Goal: Task Accomplishment & Management: Complete application form

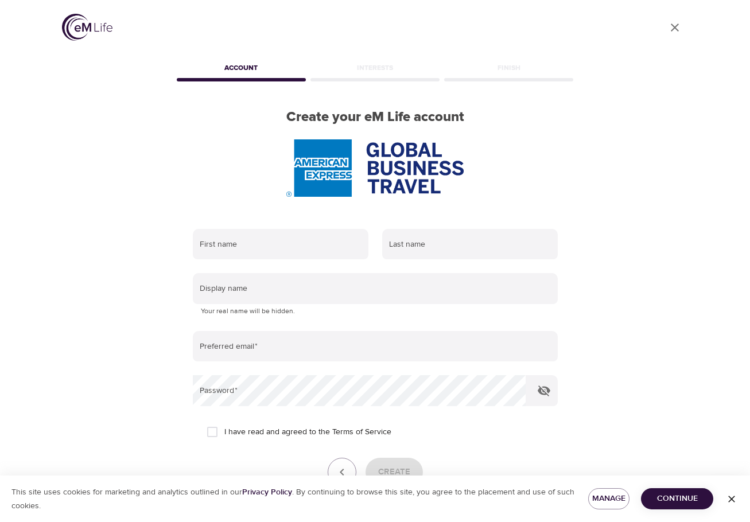
scroll to position [73, 0]
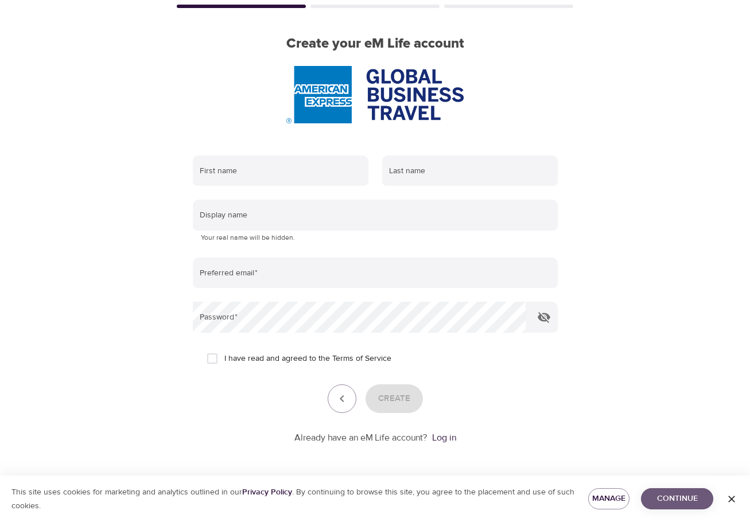
click at [677, 496] on span "Continue" at bounding box center [677, 499] width 54 height 14
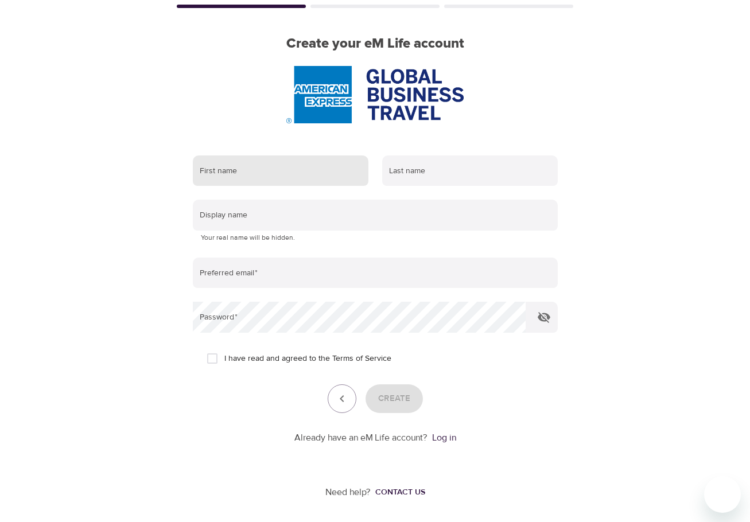
click at [273, 168] on input "text" at bounding box center [281, 171] width 176 height 31
click at [248, 174] on input "text" at bounding box center [281, 171] width 176 height 31
type input "Shanda"
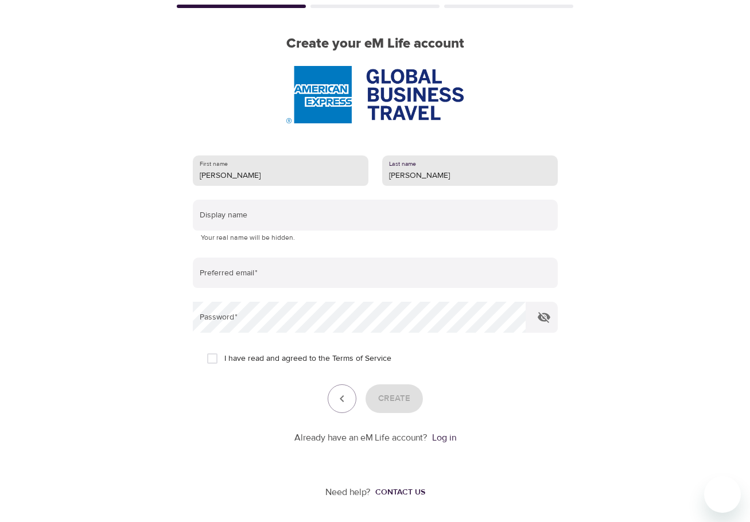
type input "Johnson"
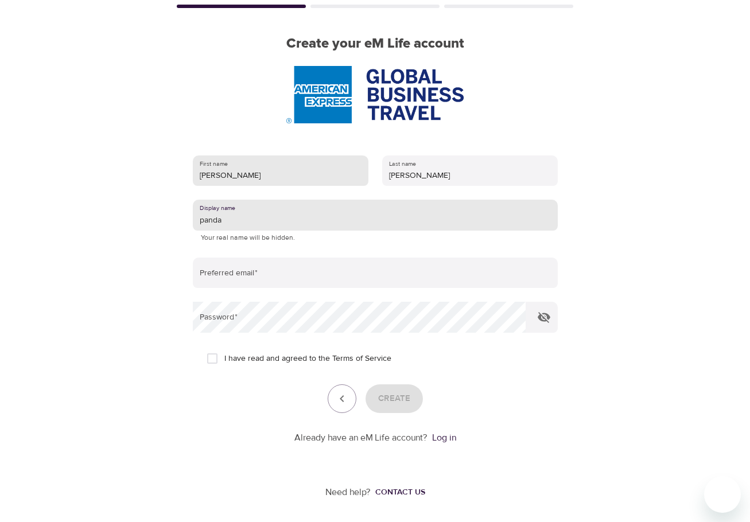
type input "panda"
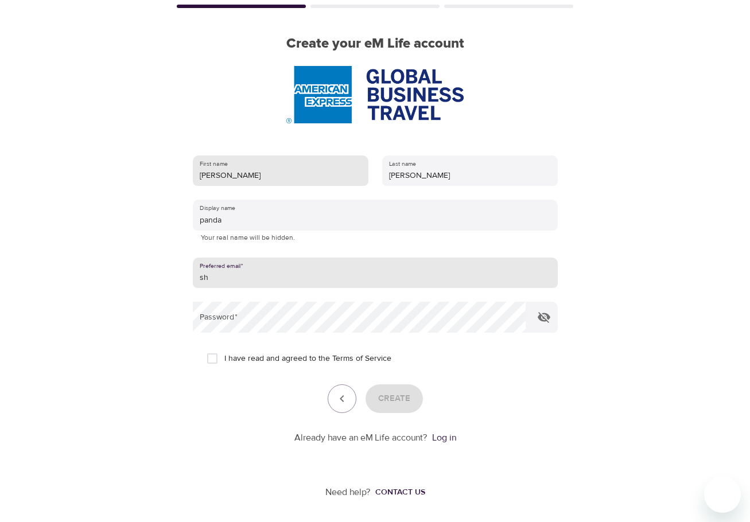
type input "shanda.johnson@amexgbt.com"
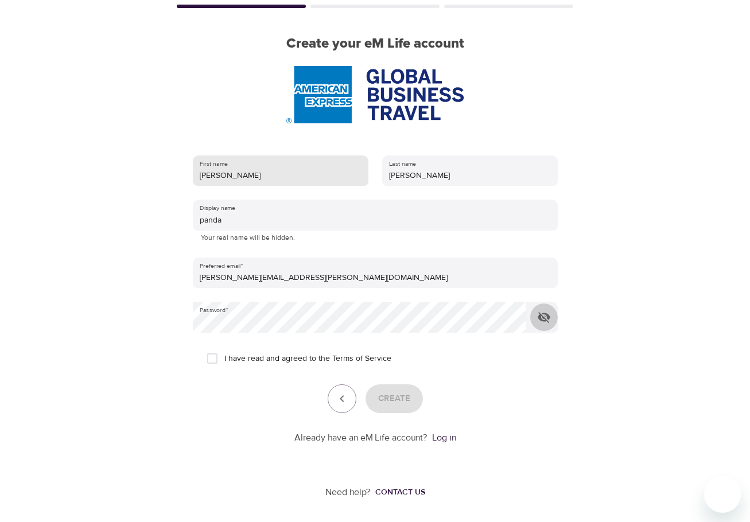
click at [530, 304] on button "button" at bounding box center [544, 318] width 28 height 28
click at [209, 358] on input "I have read and agreed to the Terms of Service" at bounding box center [212, 359] width 24 height 24
checkbox input "true"
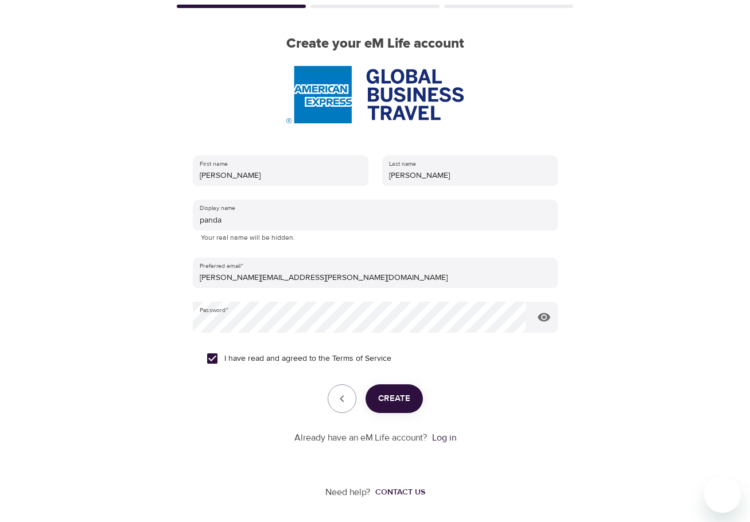
click at [406, 402] on span "Create" at bounding box center [394, 398] width 32 height 15
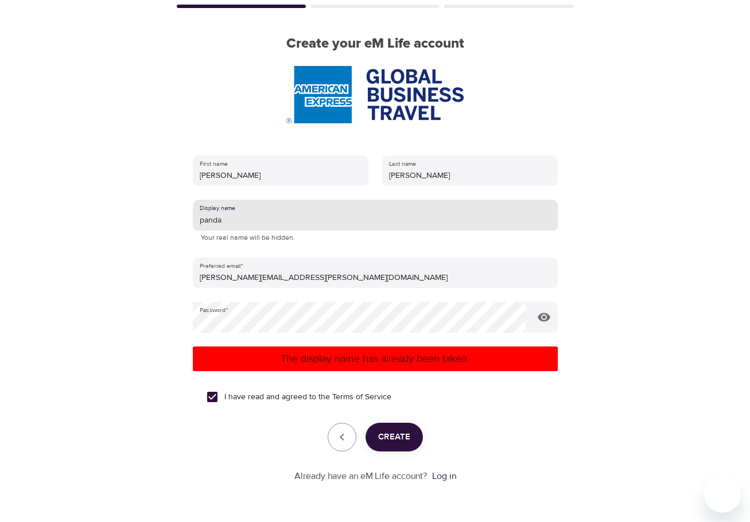
drag, startPoint x: 255, startPoint y: 223, endPoint x: 84, endPoint y: 205, distance: 172.5
click at [84, 205] on div "User Profile Account Interests Finish Create your eM Life account First name Sh…" at bounding box center [375, 188] width 654 height 522
type input "p"
click at [396, 441] on span "Create" at bounding box center [394, 437] width 32 height 15
click at [252, 230] on input "shnda99" at bounding box center [375, 215] width 365 height 31
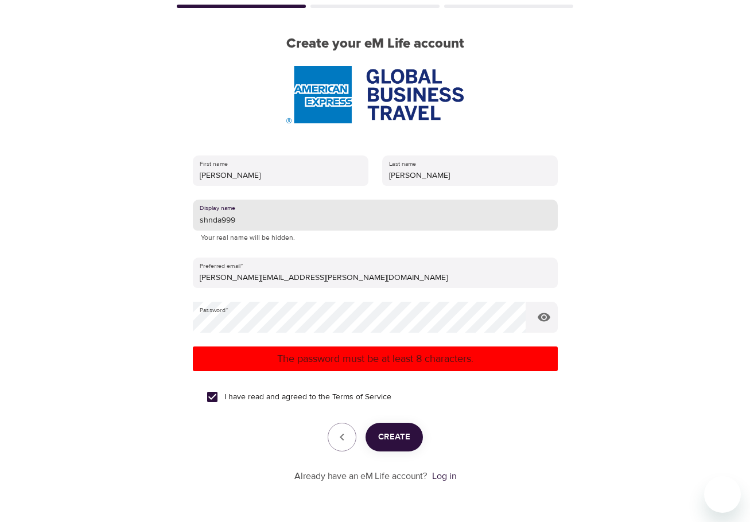
type input "shnda999"
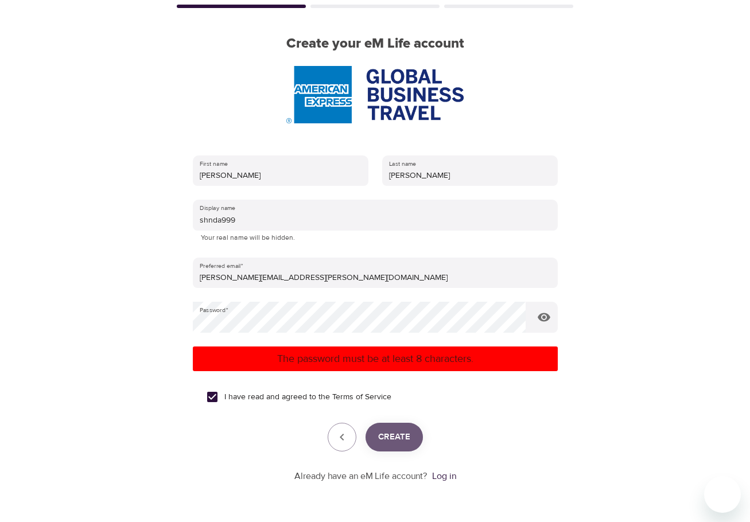
click at [393, 437] on span "Create" at bounding box center [394, 437] width 32 height 15
drag, startPoint x: 637, startPoint y: 368, endPoint x: 343, endPoint y: 374, distance: 293.9
click at [628, 368] on div "User Profile Account Interests Finish Create your eM Life account First name Sh…" at bounding box center [375, 188] width 654 height 522
click at [74, 320] on div "User Profile Account Interests Finish Create your eM Life account First name Sh…" at bounding box center [375, 188] width 654 height 522
click at [402, 433] on span "Create" at bounding box center [394, 437] width 32 height 15
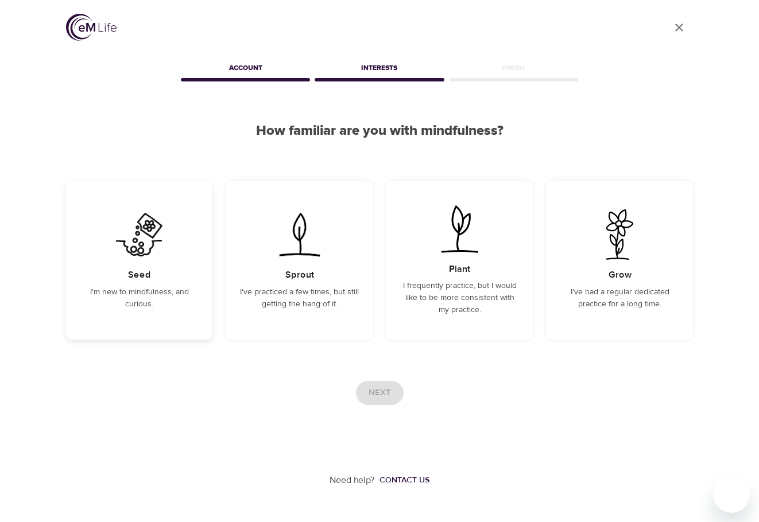
click at [146, 248] on img at bounding box center [139, 234] width 58 height 51
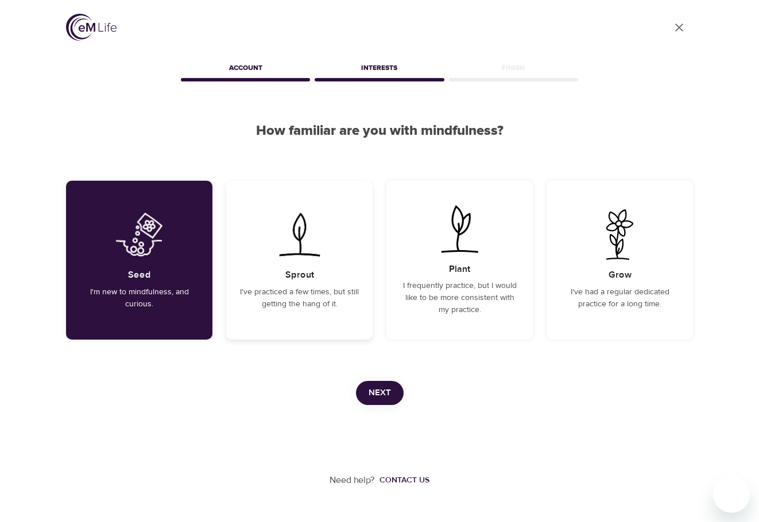
click at [324, 266] on div "Sprout I've practiced a few times, but still getting the hang of it." at bounding box center [299, 260] width 146 height 159
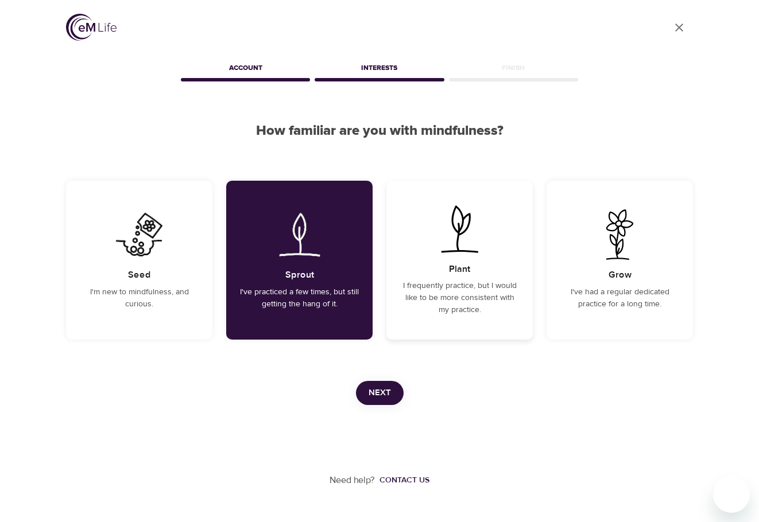
click at [419, 267] on div "Plant I frequently practice, but I would like to be more consistent with my pra…" at bounding box center [459, 260] width 146 height 159
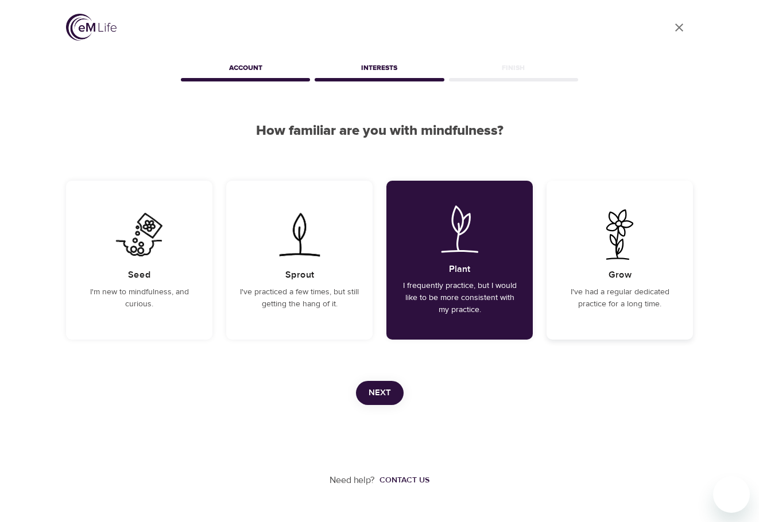
click at [595, 269] on div "Grow I've had a regular dedicated practice for a long time." at bounding box center [619, 260] width 146 height 159
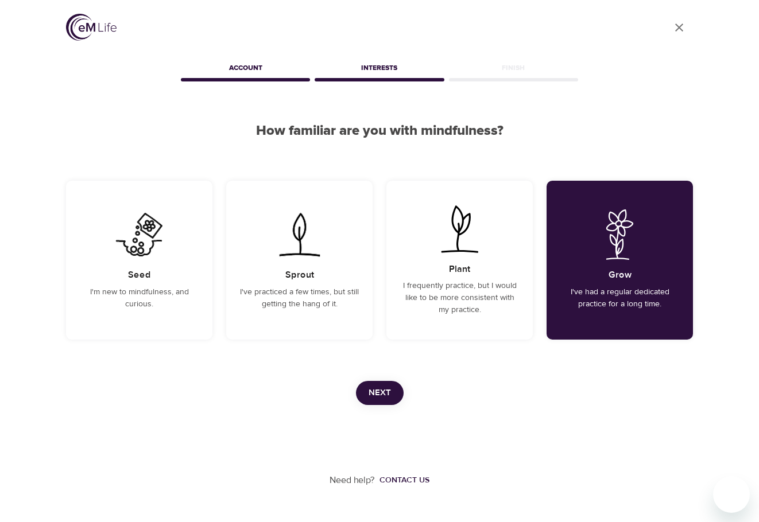
click at [678, 24] on icon "User Profile" at bounding box center [679, 28] width 14 height 14
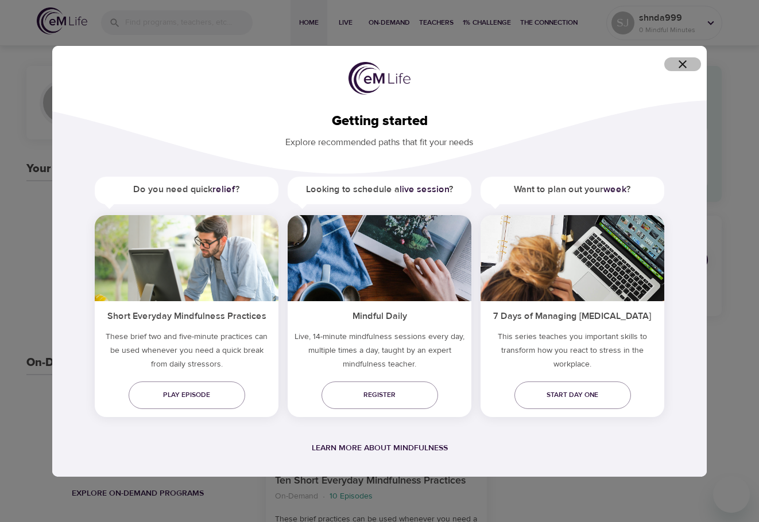
click at [676, 63] on span "button" at bounding box center [683, 64] width 28 height 14
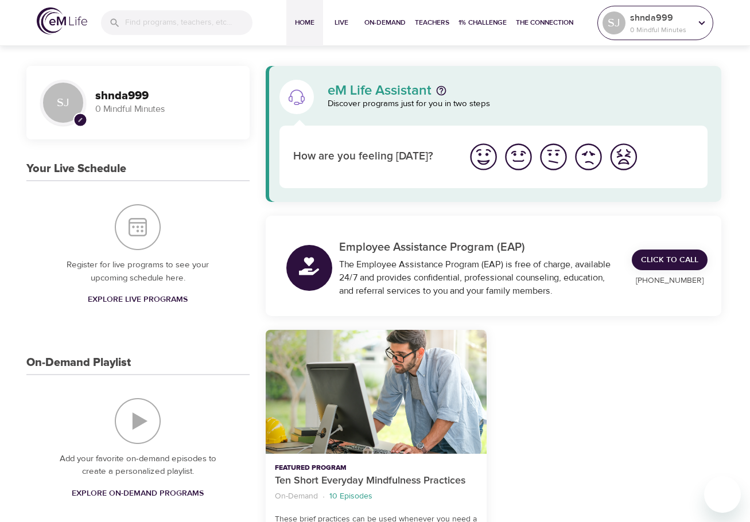
click at [672, 22] on p "shnda999" at bounding box center [660, 18] width 61 height 14
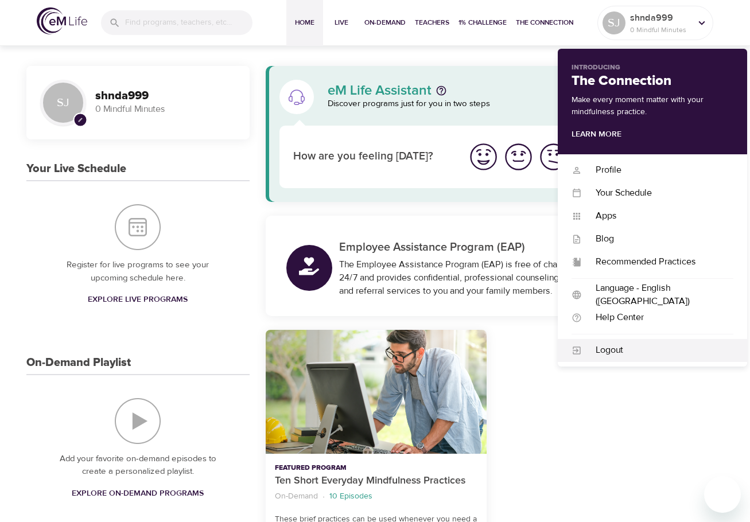
click at [603, 346] on div "Logout" at bounding box center [658, 350] width 152 height 13
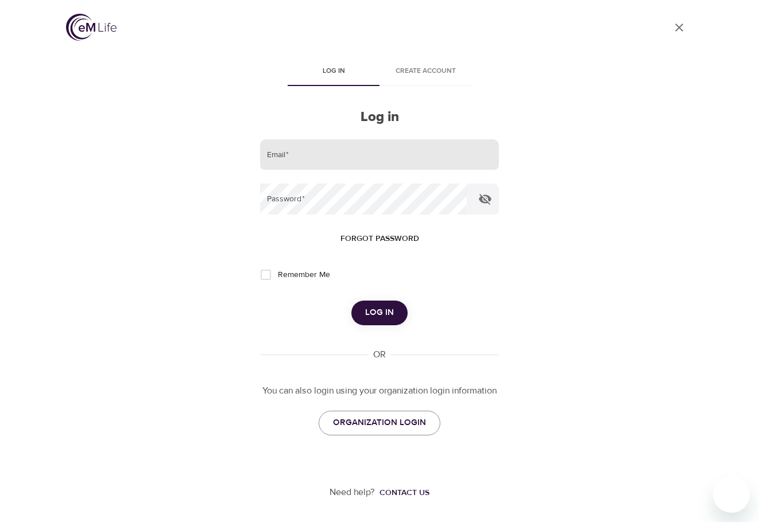
type input "shanda.johnson@amexgbt.com"
click at [369, 159] on input "shanda.johnson@amexgbt.com" at bounding box center [379, 154] width 239 height 31
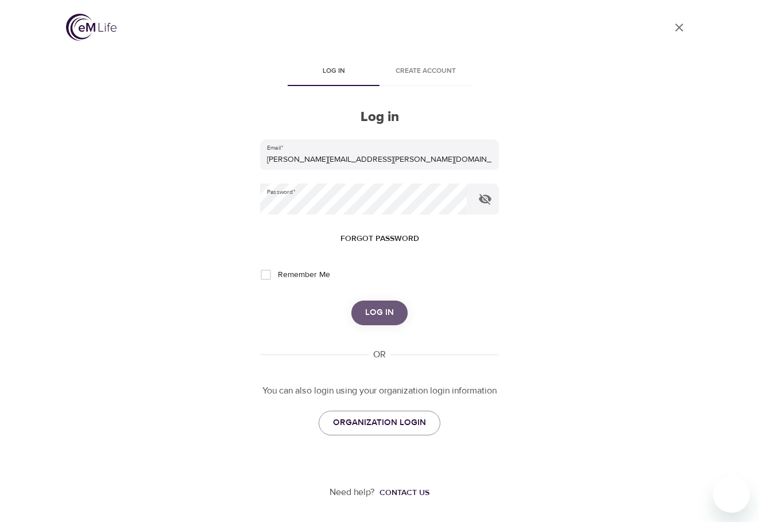
click at [375, 305] on span "Log in" at bounding box center [379, 312] width 29 height 15
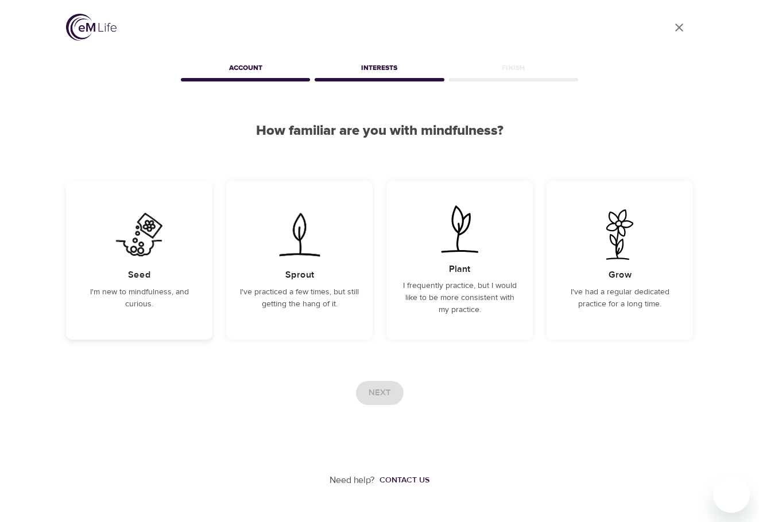
click at [174, 267] on div "Seed I'm new to mindfulness, and curious." at bounding box center [139, 260] width 146 height 159
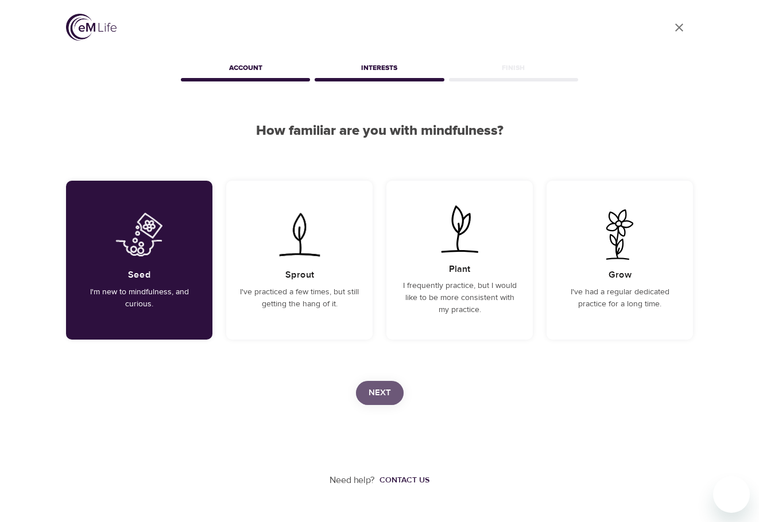
click at [387, 390] on span "Next" at bounding box center [379, 393] width 22 height 15
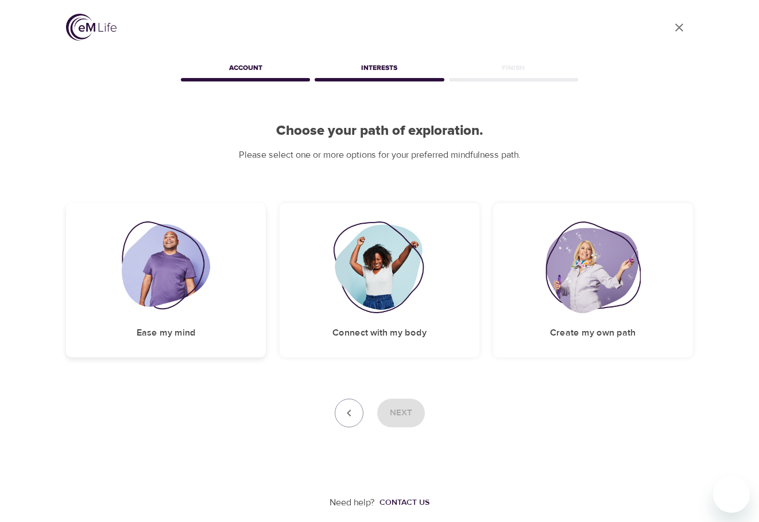
click at [208, 315] on div "Ease my mind" at bounding box center [166, 280] width 200 height 154
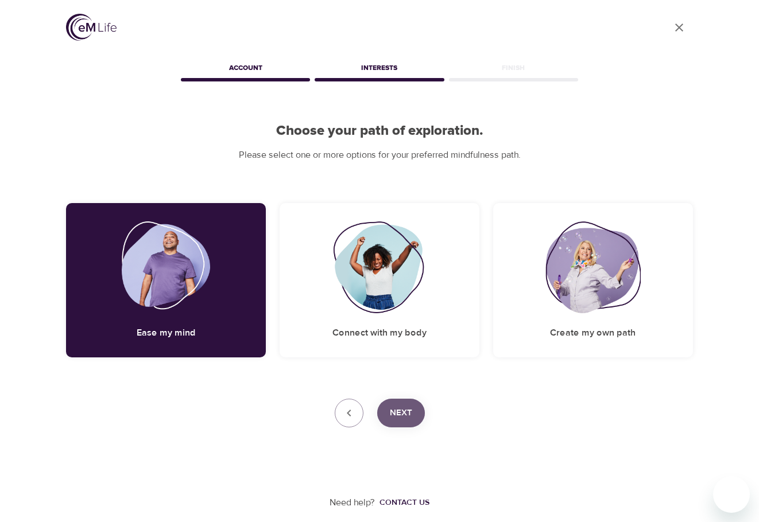
click at [407, 410] on span "Next" at bounding box center [401, 413] width 22 height 15
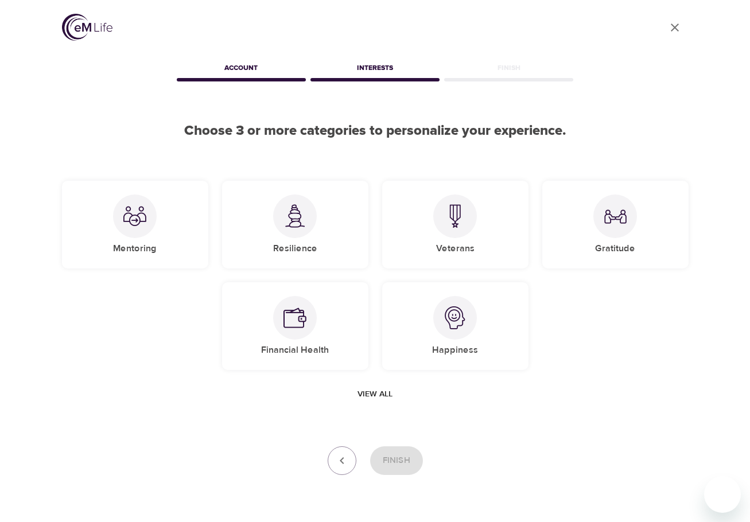
click at [344, 456] on icon "button" at bounding box center [342, 461] width 14 height 14
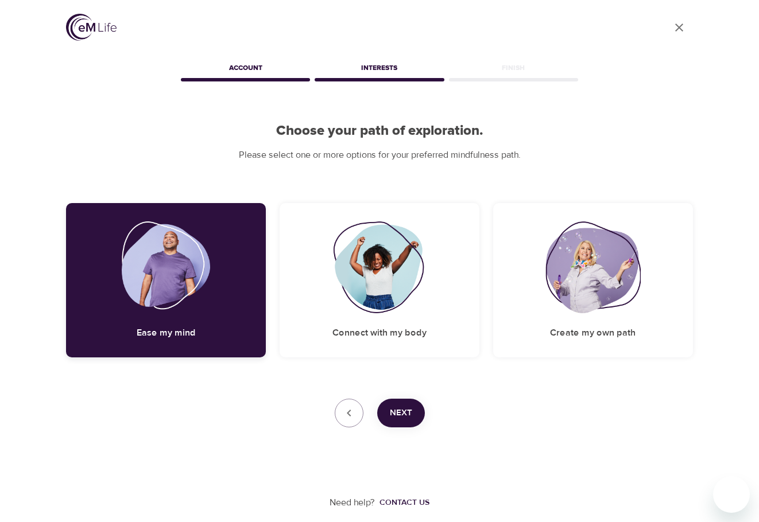
click at [167, 265] on img at bounding box center [166, 268] width 89 height 92
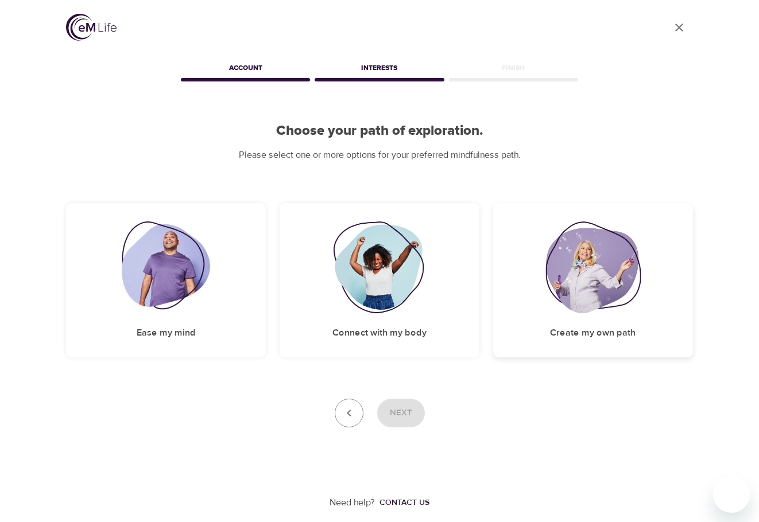
click at [607, 298] on img at bounding box center [592, 268] width 95 height 92
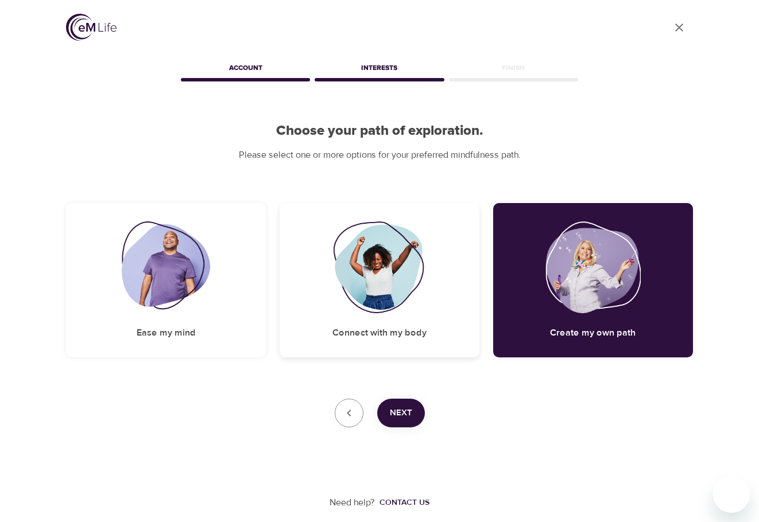
click at [385, 293] on img at bounding box center [379, 268] width 93 height 92
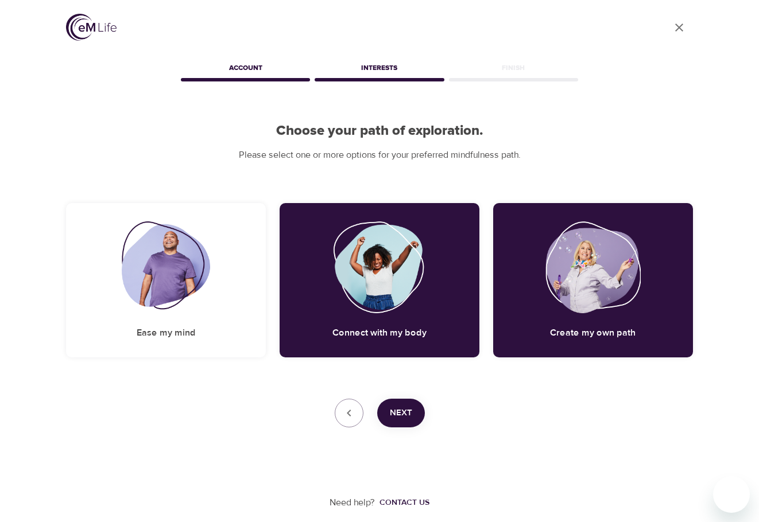
click at [426, 414] on div "Next" at bounding box center [379, 413] width 627 height 29
click at [512, 330] on div "Create my own path" at bounding box center [593, 280] width 200 height 154
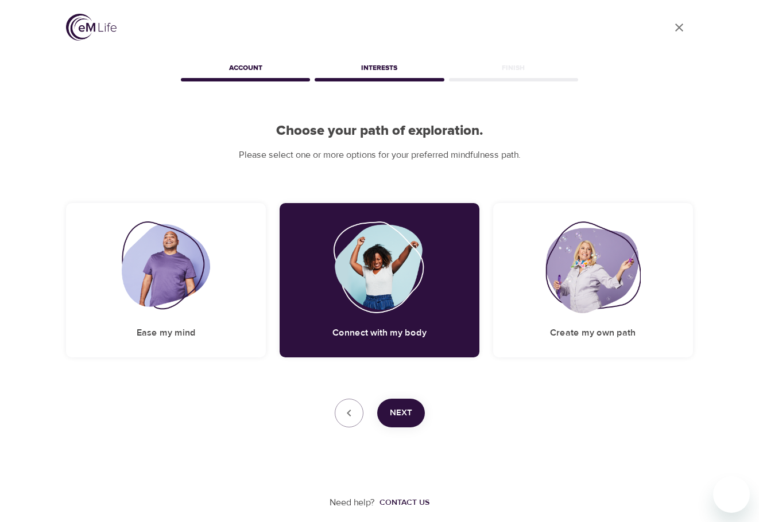
click at [407, 415] on span "Next" at bounding box center [401, 413] width 22 height 15
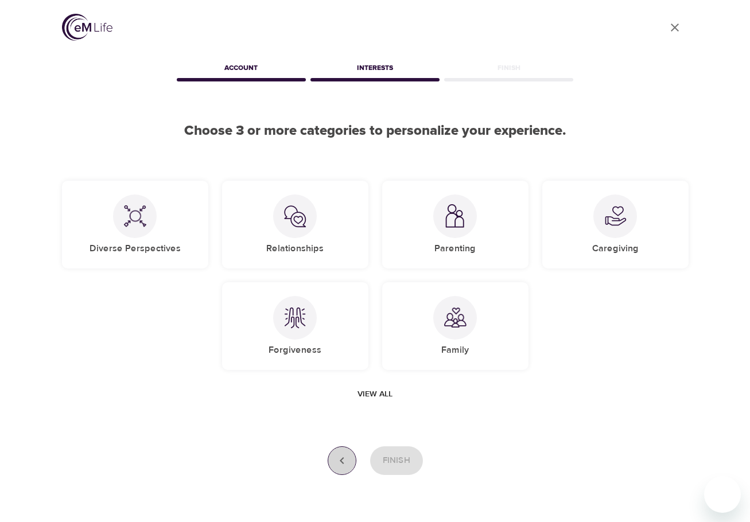
click at [333, 453] on button "button" at bounding box center [342, 461] width 29 height 29
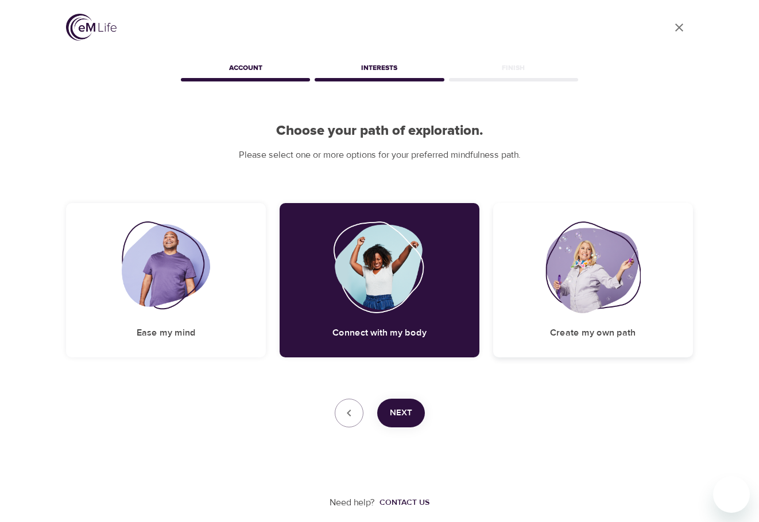
click at [628, 242] on img at bounding box center [592, 268] width 95 height 92
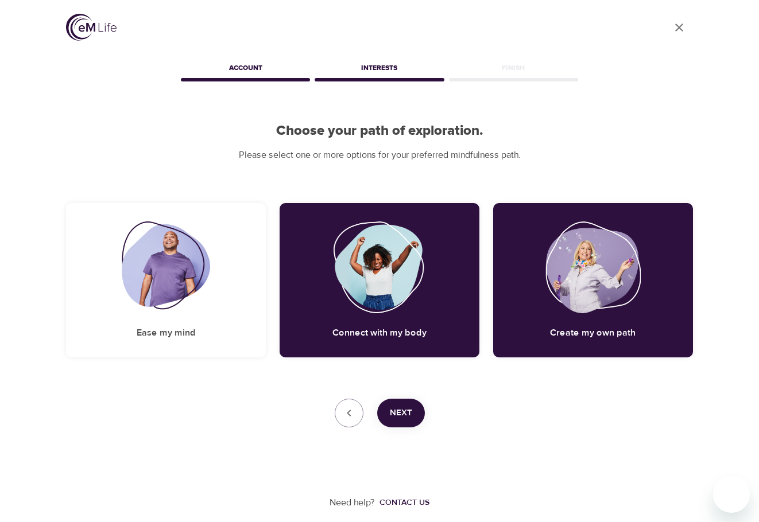
click at [407, 408] on span "Next" at bounding box center [401, 413] width 22 height 15
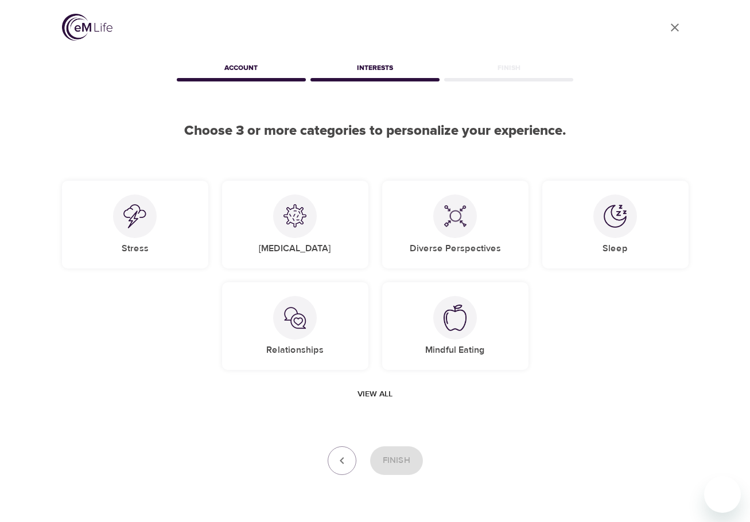
click at [378, 388] on span "View all" at bounding box center [375, 394] width 35 height 14
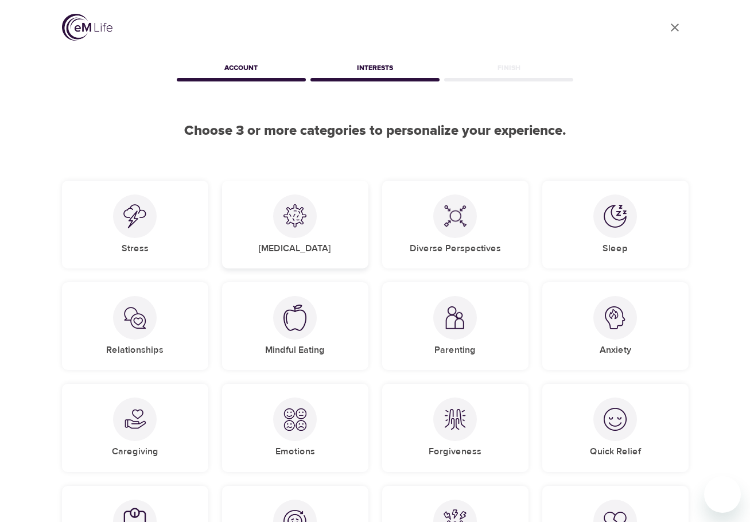
scroll to position [57, 0]
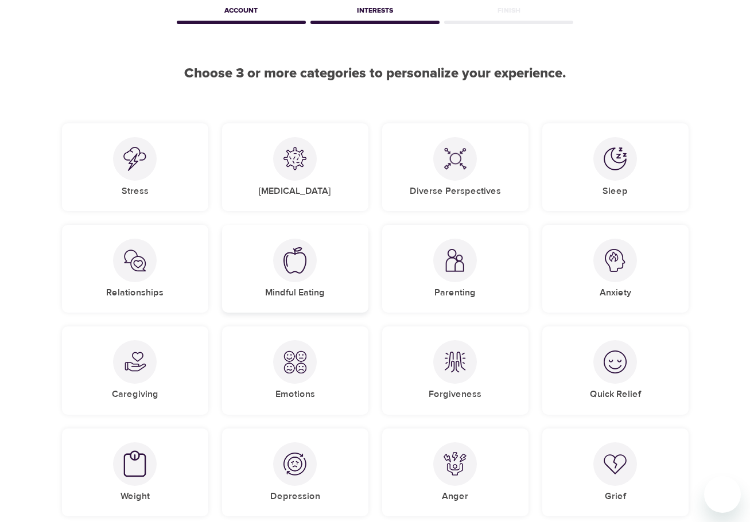
click at [320, 257] on div "Mindful Eating" at bounding box center [295, 269] width 146 height 88
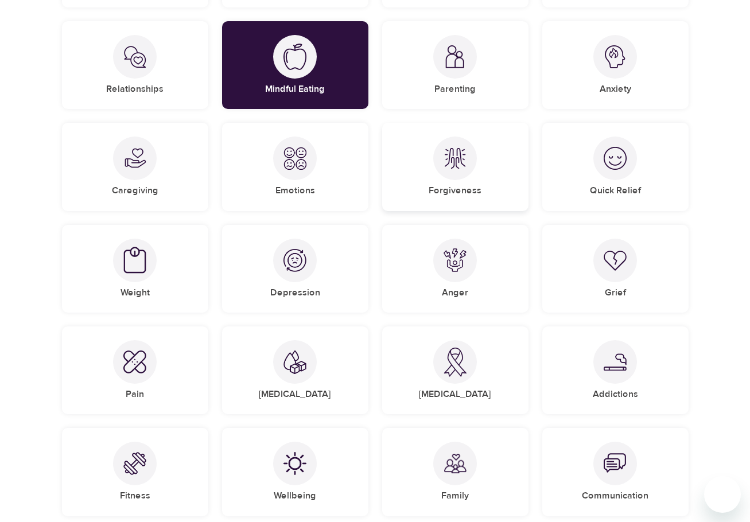
scroll to position [287, 0]
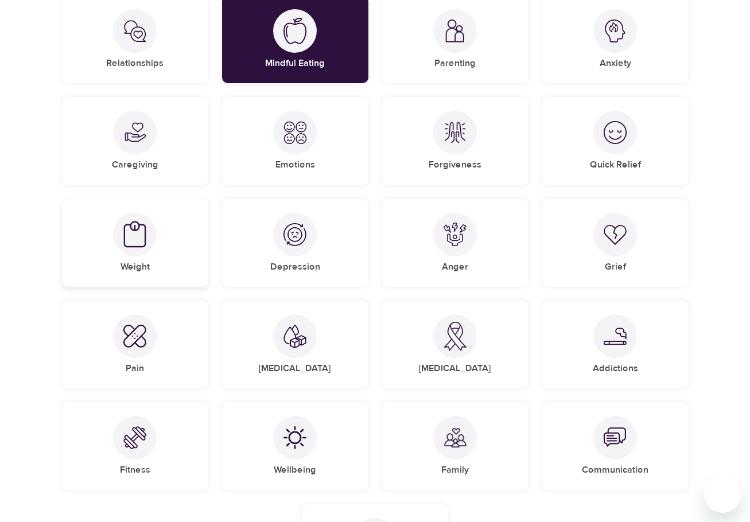
click at [153, 258] on div "Weight" at bounding box center [135, 243] width 146 height 88
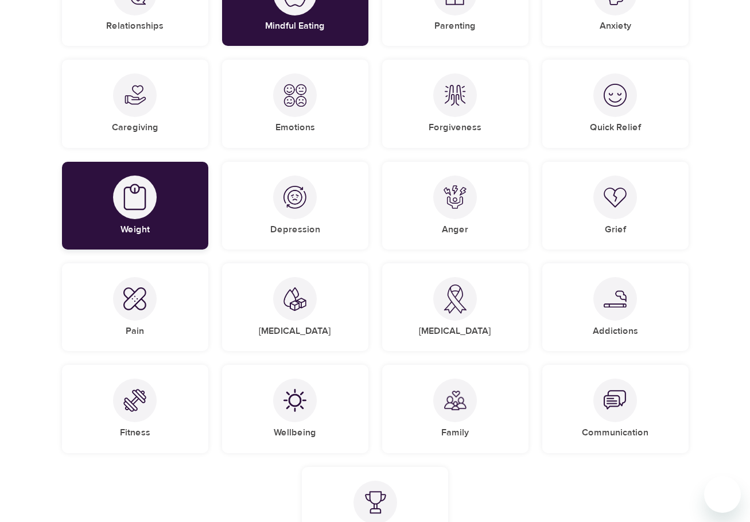
scroll to position [344, 0]
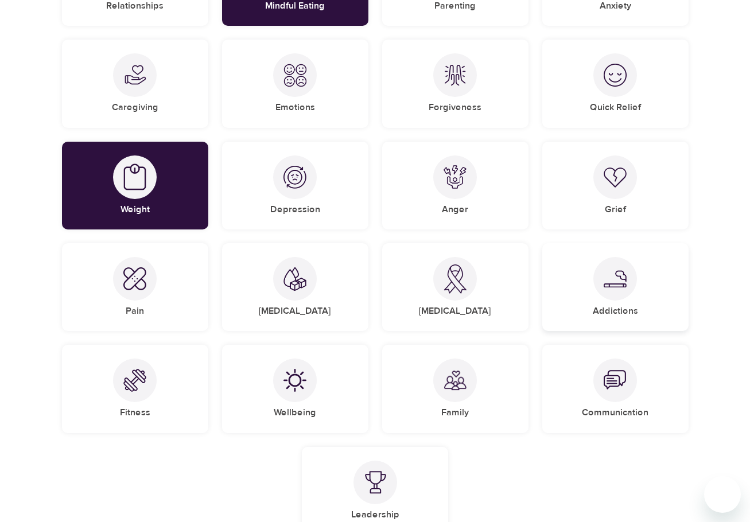
click at [599, 288] on div at bounding box center [615, 279] width 44 height 44
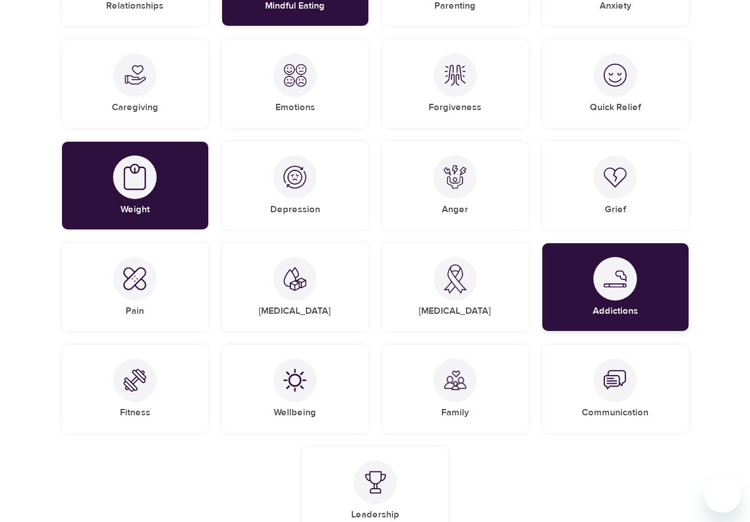
click at [624, 289] on div at bounding box center [615, 279] width 44 height 44
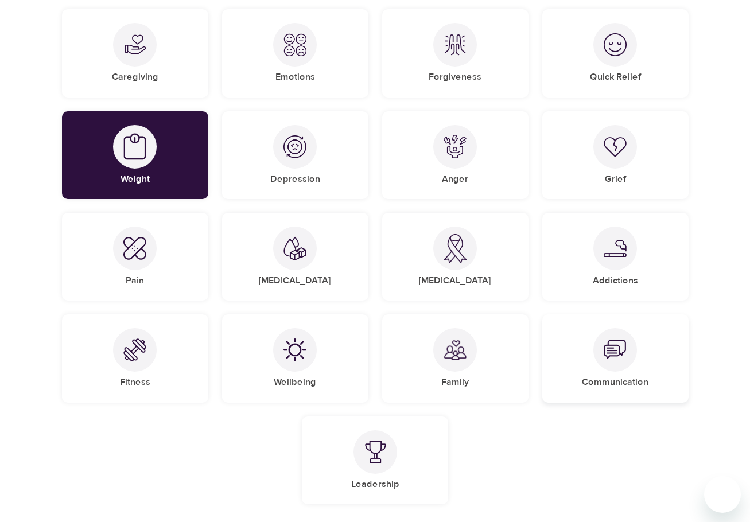
scroll to position [402, 0]
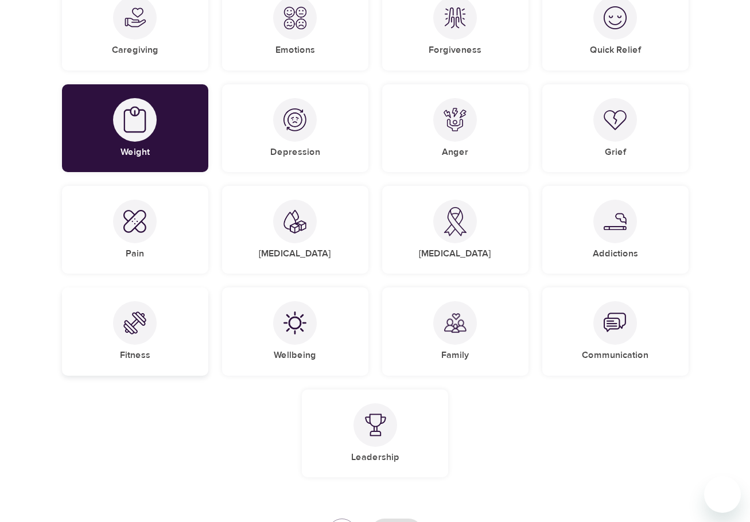
click at [151, 339] on div "Fitness" at bounding box center [135, 332] width 146 height 88
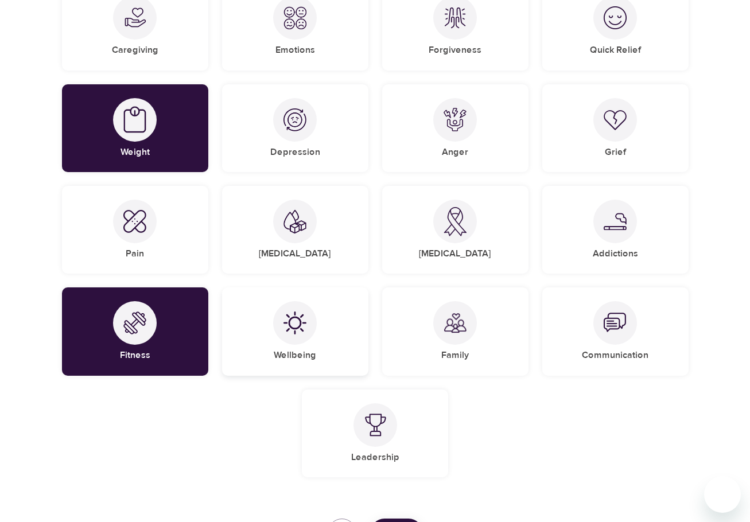
click at [316, 331] on div "Wellbeing" at bounding box center [295, 332] width 146 height 88
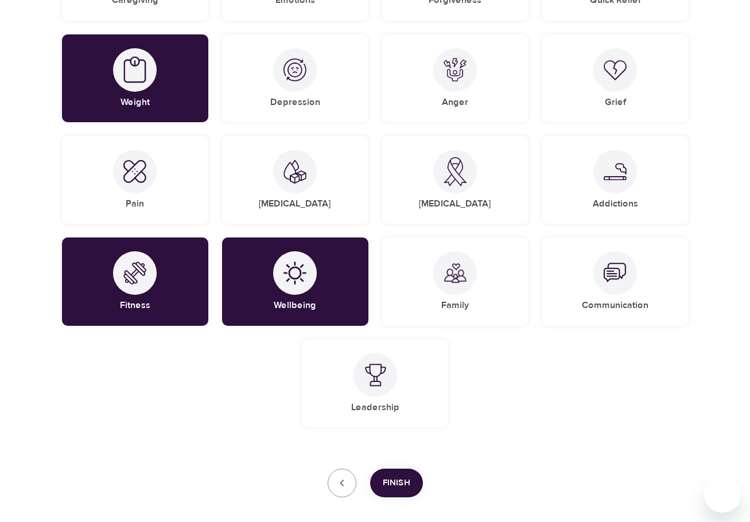
scroll to position [509, 0]
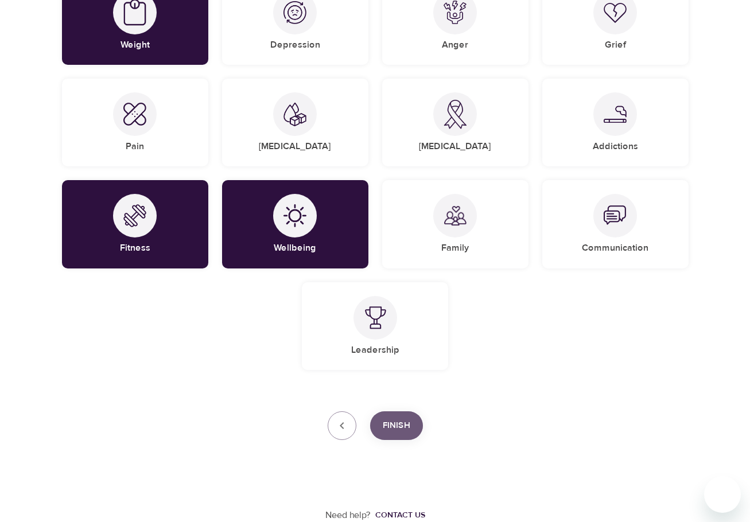
click at [406, 422] on span "Finish" at bounding box center [397, 425] width 28 height 15
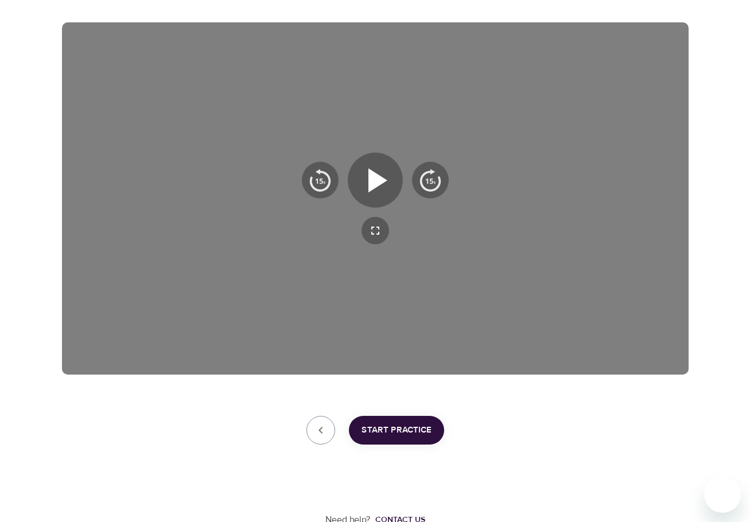
scroll to position [185, 0]
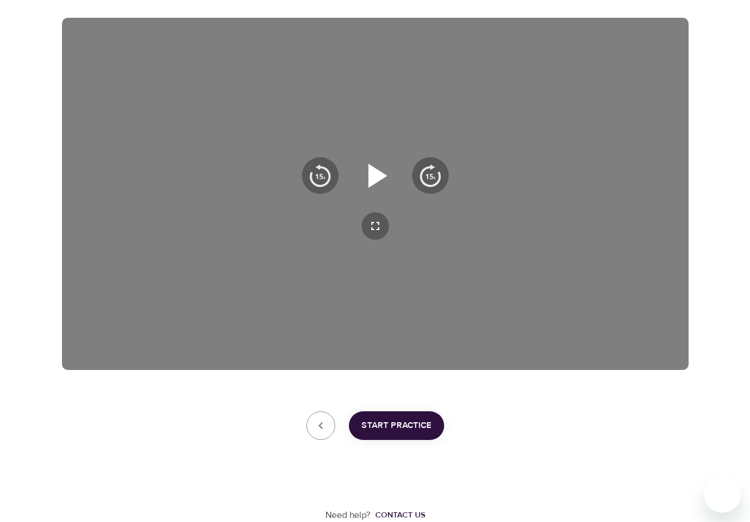
click at [383, 184] on icon "button" at bounding box center [375, 175] width 41 height 41
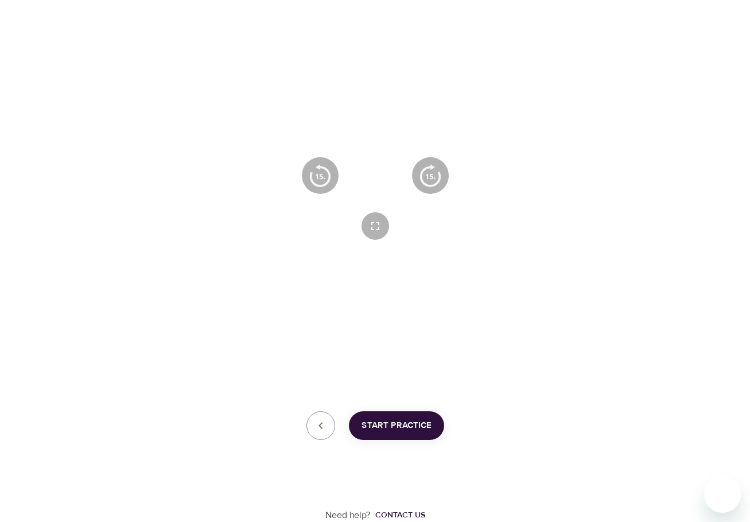
click at [389, 178] on icon "button" at bounding box center [375, 175] width 41 height 41
